Goal: Task Accomplishment & Management: Complete application form

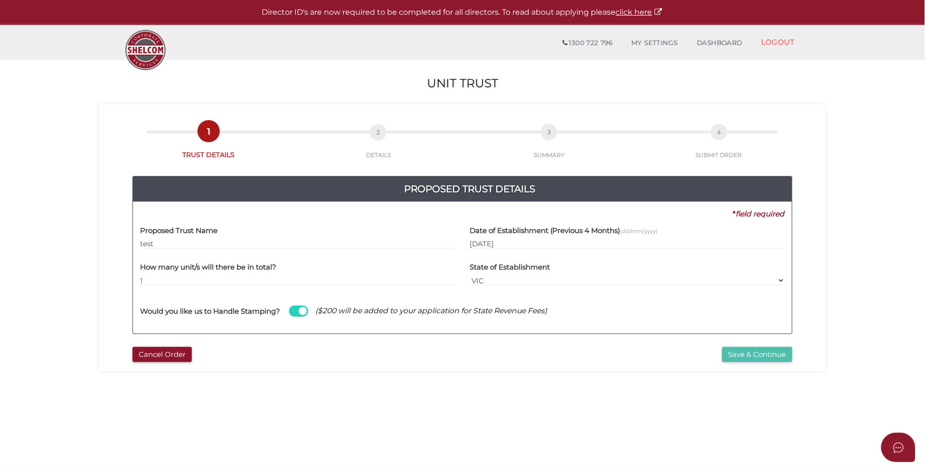
click at [749, 355] on button "Save & Continue" at bounding box center [757, 355] width 70 height 16
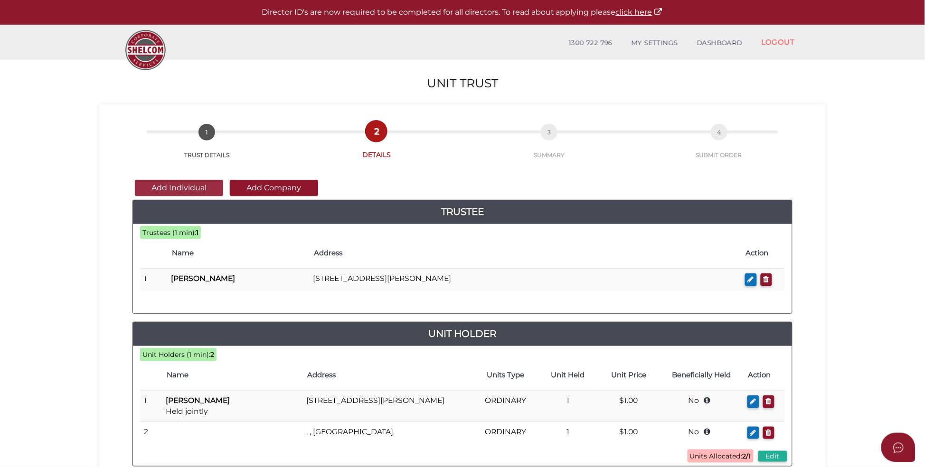
click at [192, 185] on button "Add Individual" at bounding box center [179, 188] width 88 height 16
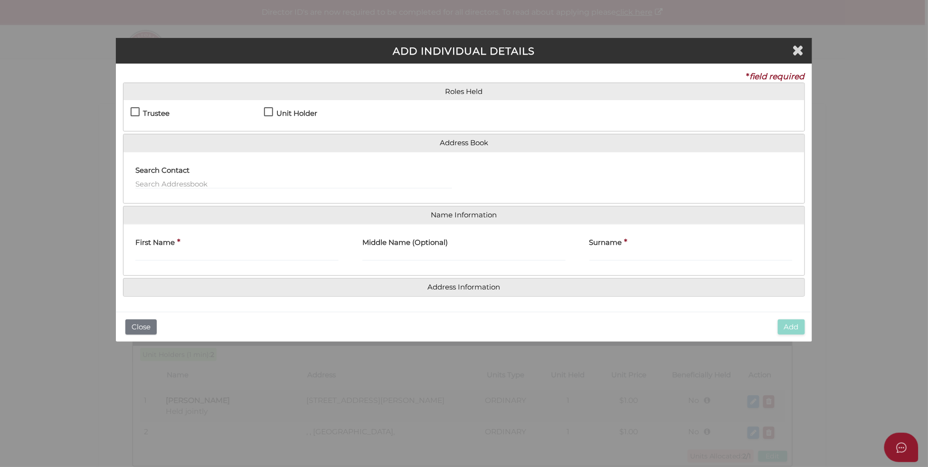
click at [272, 110] on label "Unit Holder" at bounding box center [290, 116] width 53 height 12
checkbox input "true"
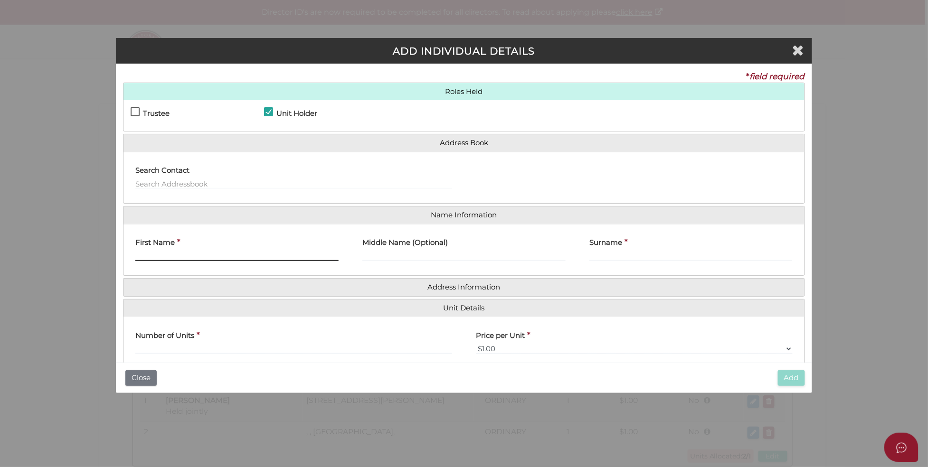
click at [229, 257] on input "First Name" at bounding box center [236, 256] width 203 height 10
type input "[PERSON_NAME]"
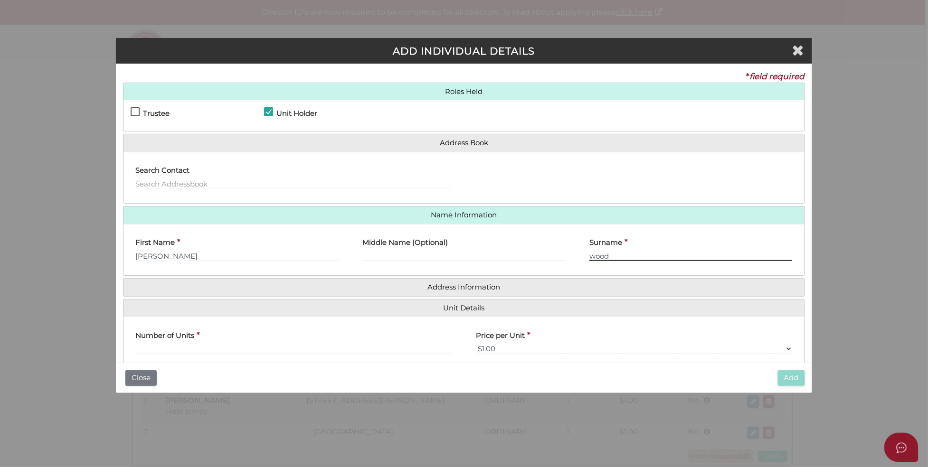
type input "wood"
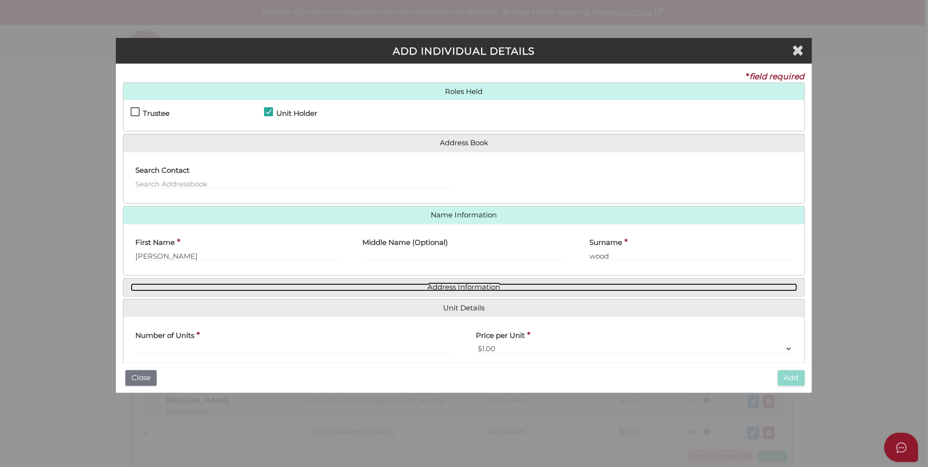
click at [437, 287] on link "Address Information" at bounding box center [464, 287] width 667 height 8
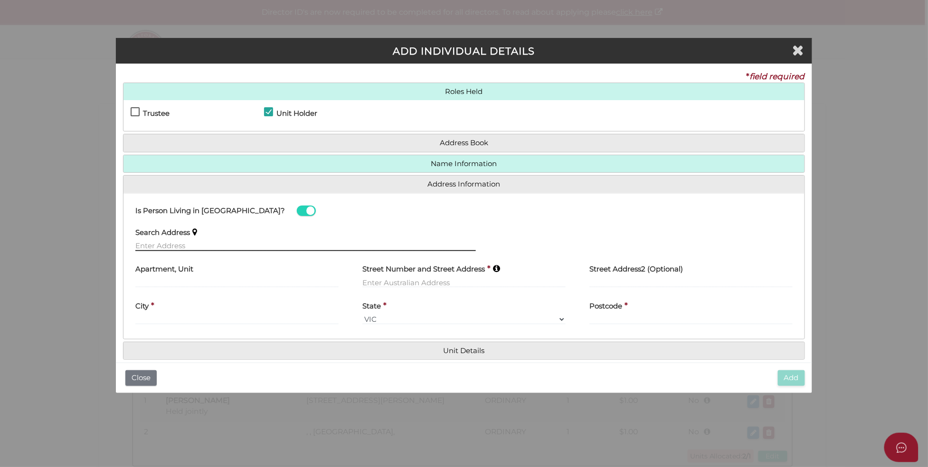
click at [206, 244] on input "text" at bounding box center [305, 246] width 340 height 10
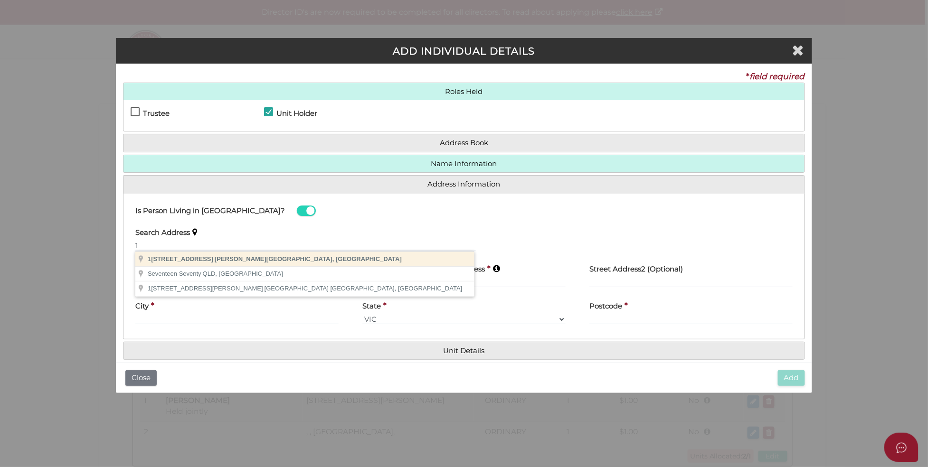
type input "[STREET_ADDRESS][PERSON_NAME]"
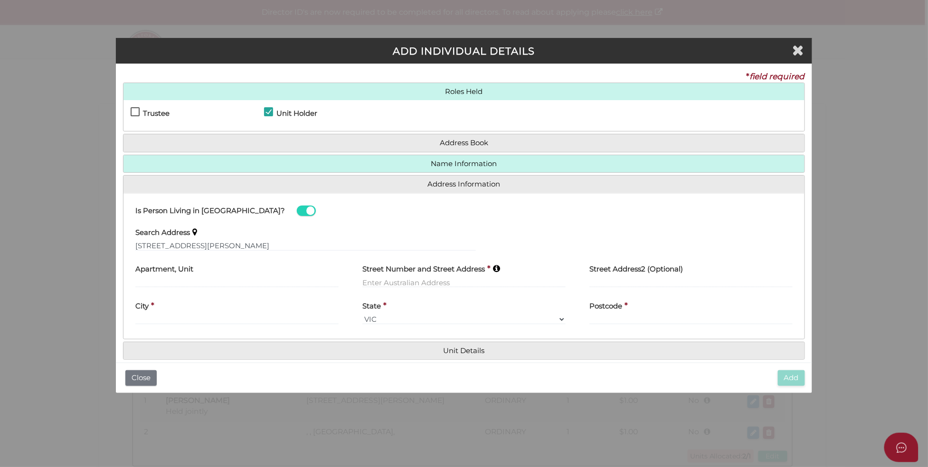
type input "[STREET_ADDRESS]"
type input "[PERSON_NAME]"
select select "VIC"
type input "3072"
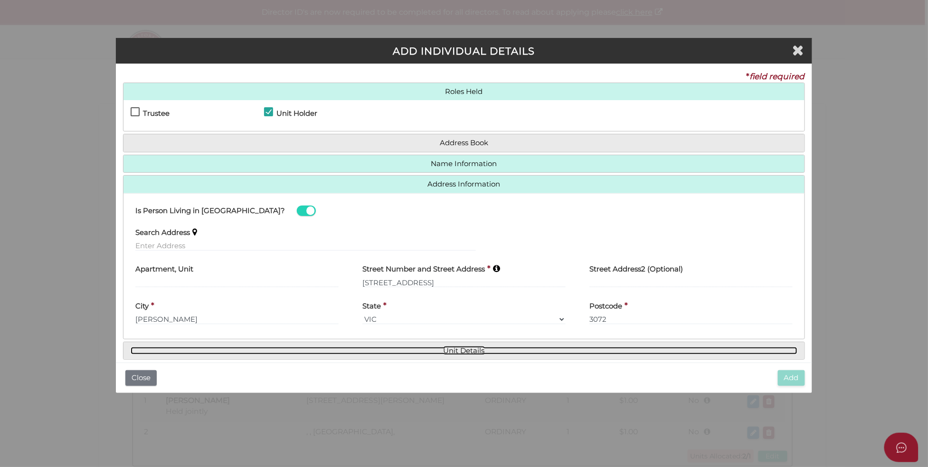
click at [460, 351] on link "Unit Details" at bounding box center [464, 351] width 667 height 8
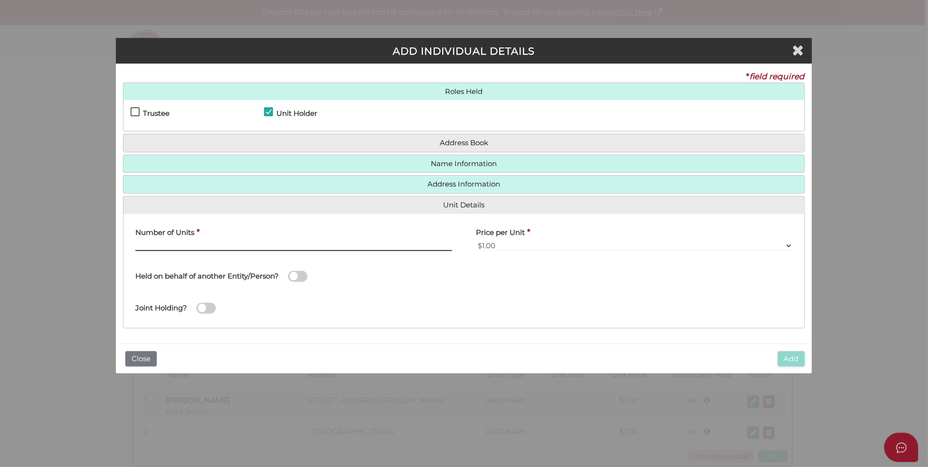
click at [183, 249] on input "text" at bounding box center [293, 246] width 317 height 10
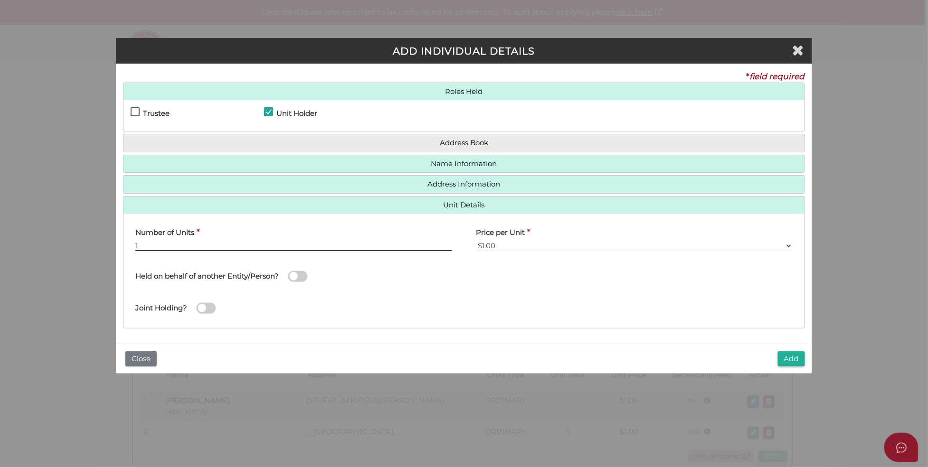
type input "1"
click at [291, 273] on span at bounding box center [297, 276] width 19 height 11
click at [0, 0] on input "checkbox" at bounding box center [0, 0] width 0 height 0
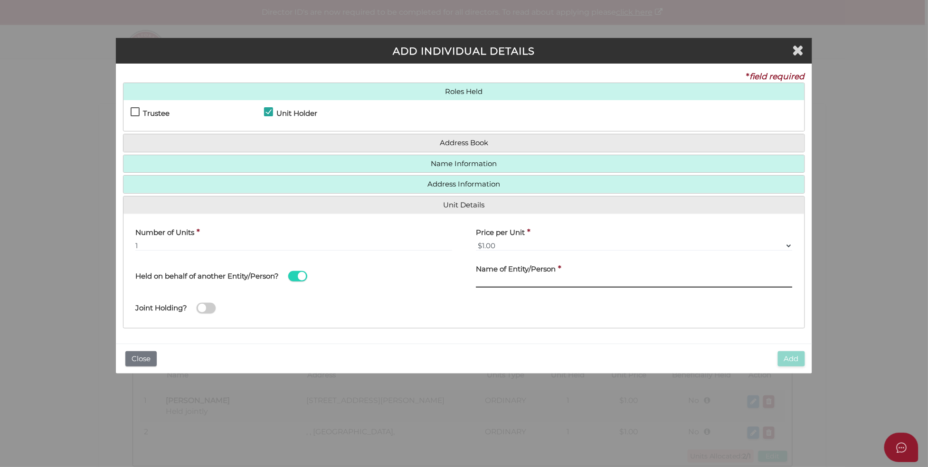
click at [518, 285] on input "text" at bounding box center [634, 282] width 317 height 10
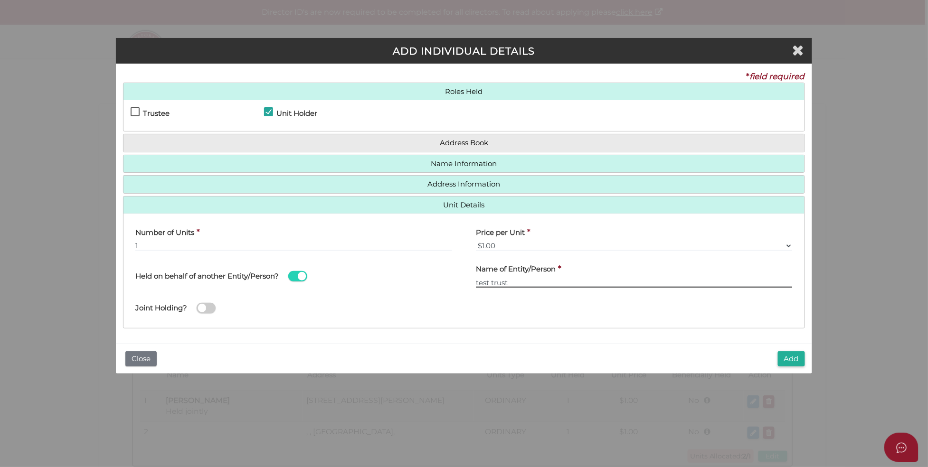
type input "test trust"
click at [205, 311] on span at bounding box center [206, 308] width 19 height 11
click at [0, 0] on input "checkbox" at bounding box center [0, 0] width 0 height 0
click at [209, 308] on span at bounding box center [206, 308] width 19 height 11
click at [0, 0] on input "checkbox" at bounding box center [0, 0] width 0 height 0
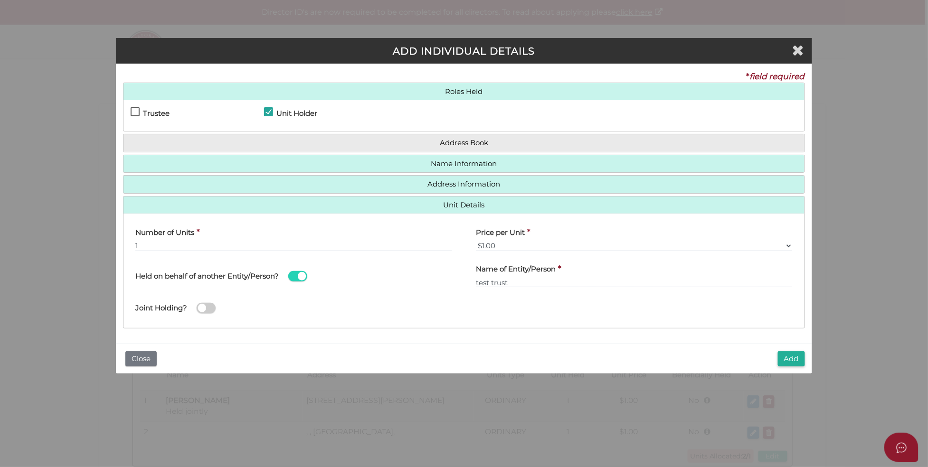
click at [209, 308] on span at bounding box center [206, 308] width 19 height 11
click at [0, 0] on input "checkbox" at bounding box center [0, 0] width 0 height 0
click at [368, 313] on div "Joint Holding?" at bounding box center [305, 303] width 340 height 27
